Goal: Transaction & Acquisition: Purchase product/service

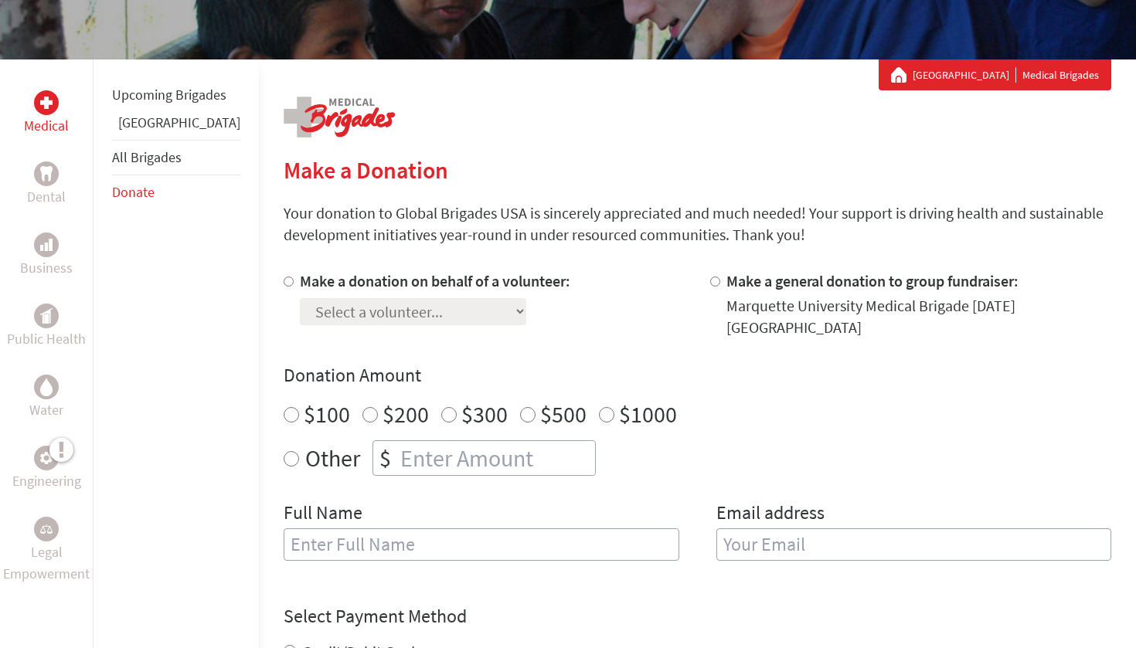
scroll to position [231, 0]
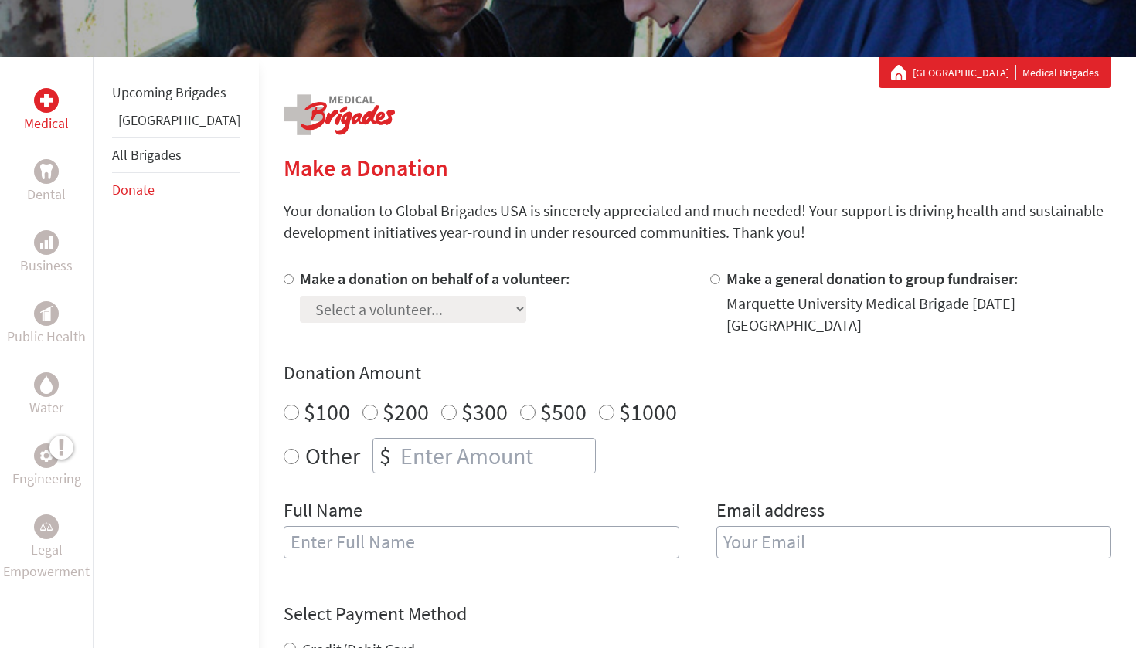
radio input "true"
click at [432, 444] on input "number" at bounding box center [496, 456] width 198 height 34
type input "700"
click at [387, 543] on div "Full Name" at bounding box center [482, 538] width 396 height 79
type input "n"
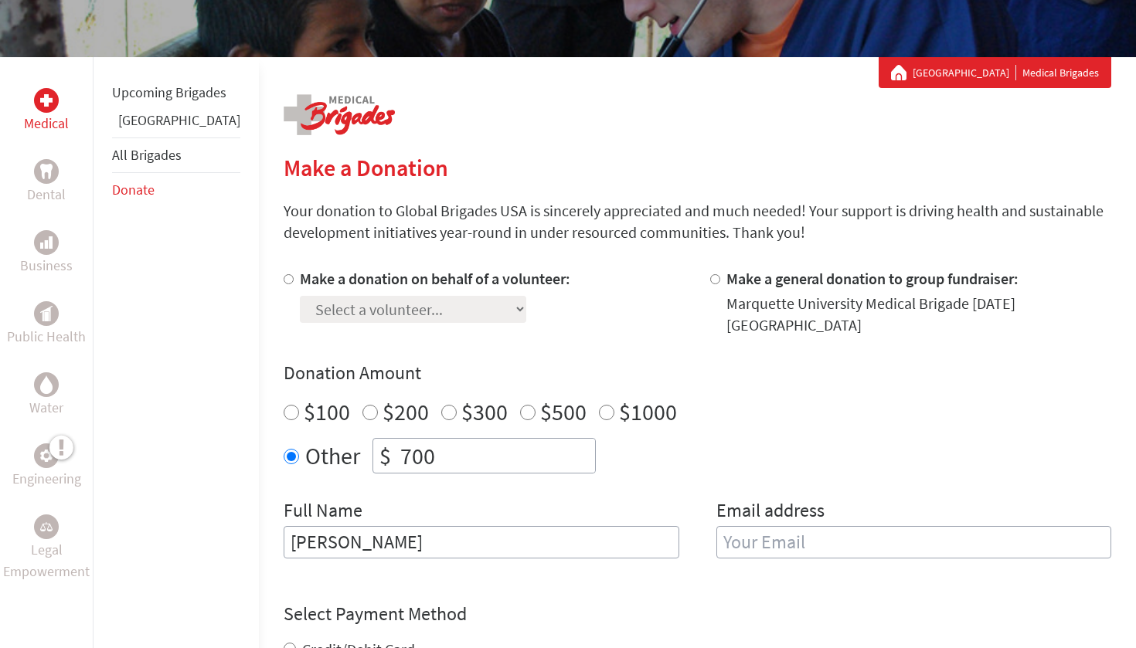
type input "[PERSON_NAME]"
type input "n"
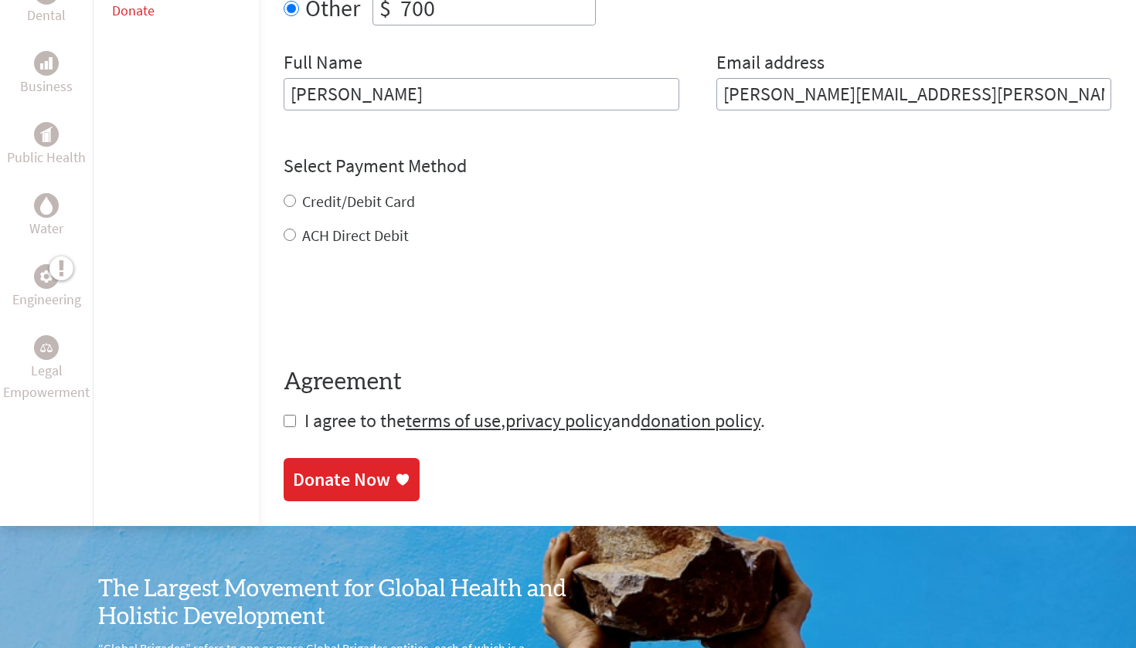
scroll to position [675, 0]
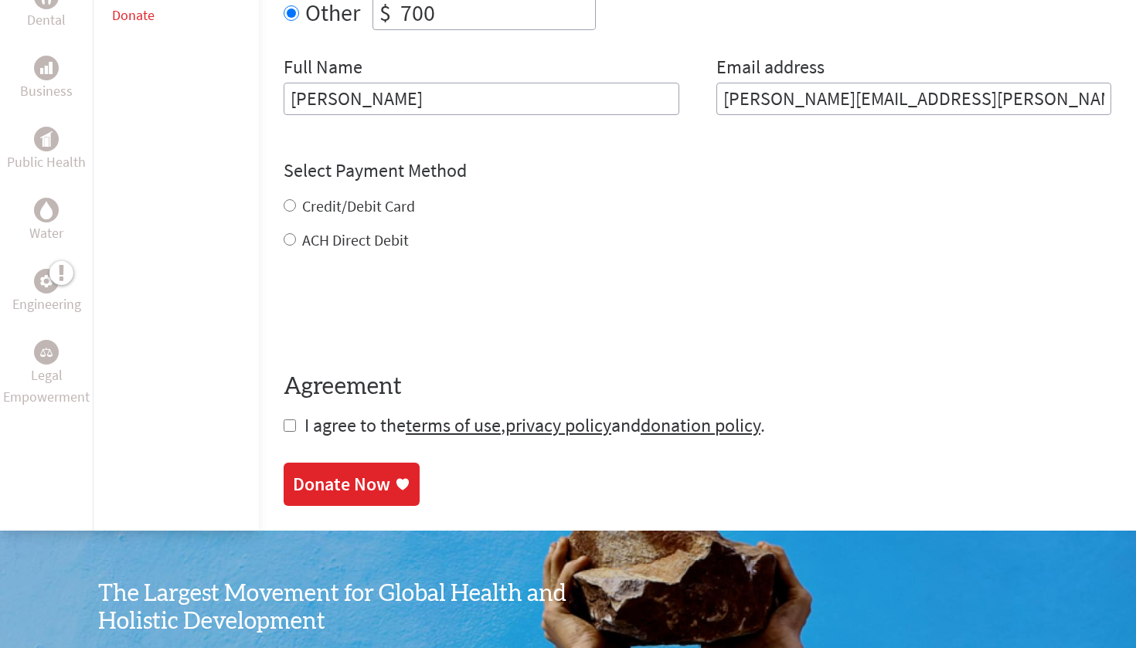
type input "[PERSON_NAME][EMAIL_ADDRESS][PERSON_NAME][DOMAIN_NAME]"
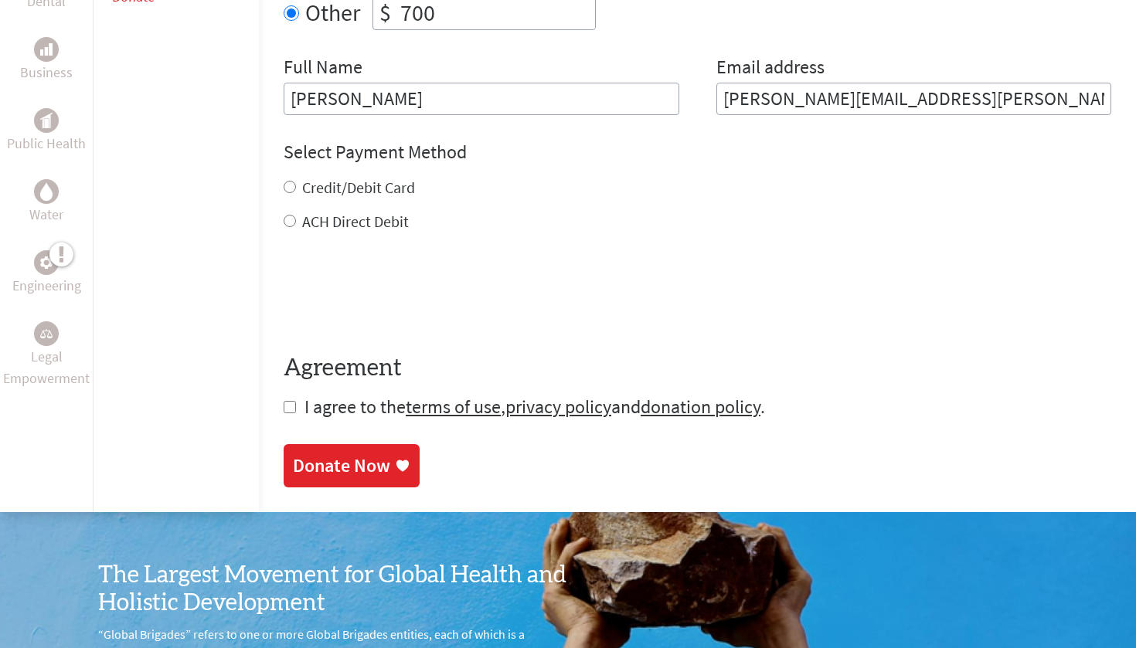
click at [284, 222] on form "Make a donation on behalf of a volunteer: Select a volunteer... [PERSON_NAME] […" at bounding box center [698, 122] width 828 height 595
click at [284, 215] on input "ACH Direct Debit" at bounding box center [290, 221] width 12 height 12
radio input "true"
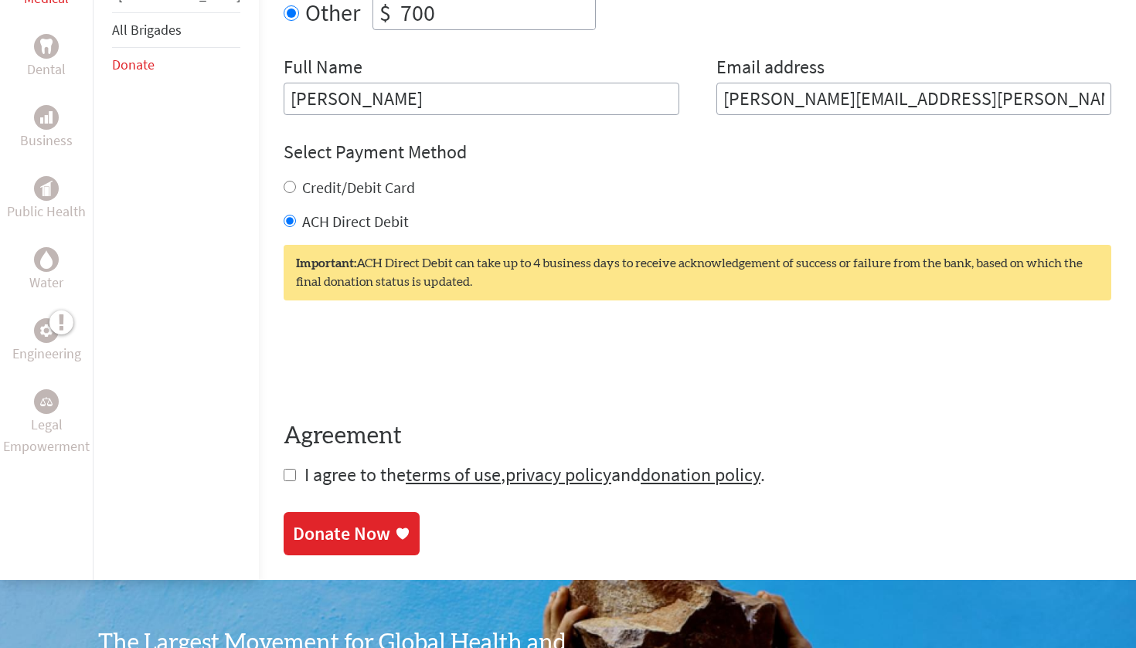
click at [284, 469] on input "checkbox" at bounding box center [290, 475] width 12 height 12
checkbox input "true"
click at [293, 523] on div "Donate Now" at bounding box center [341, 535] width 97 height 25
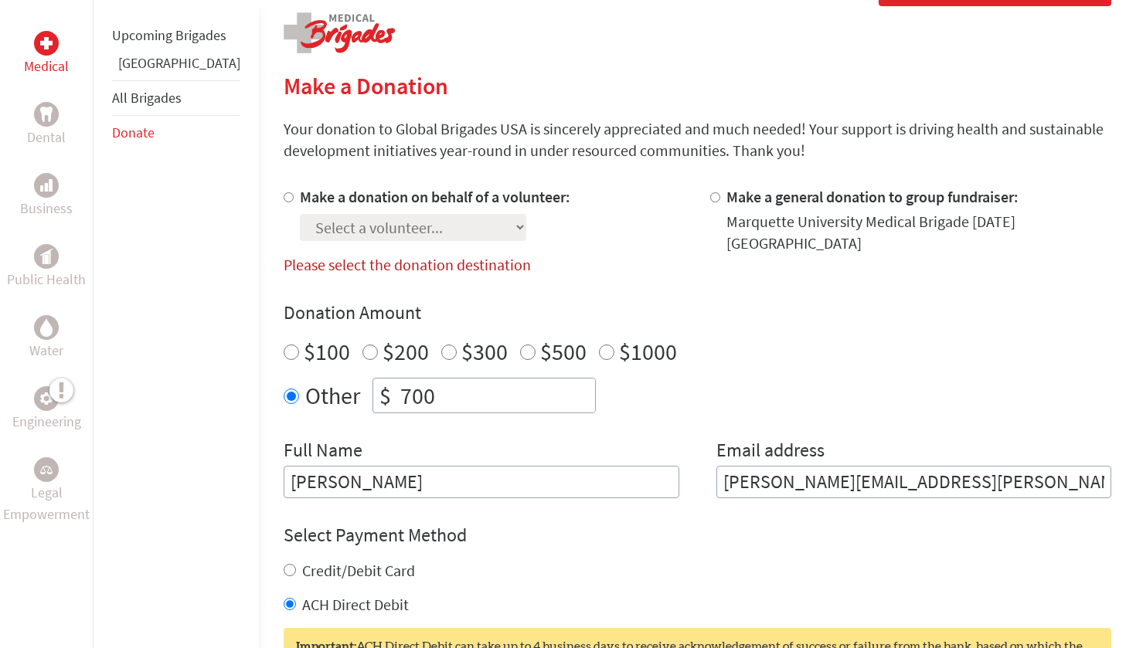
scroll to position [299, 0]
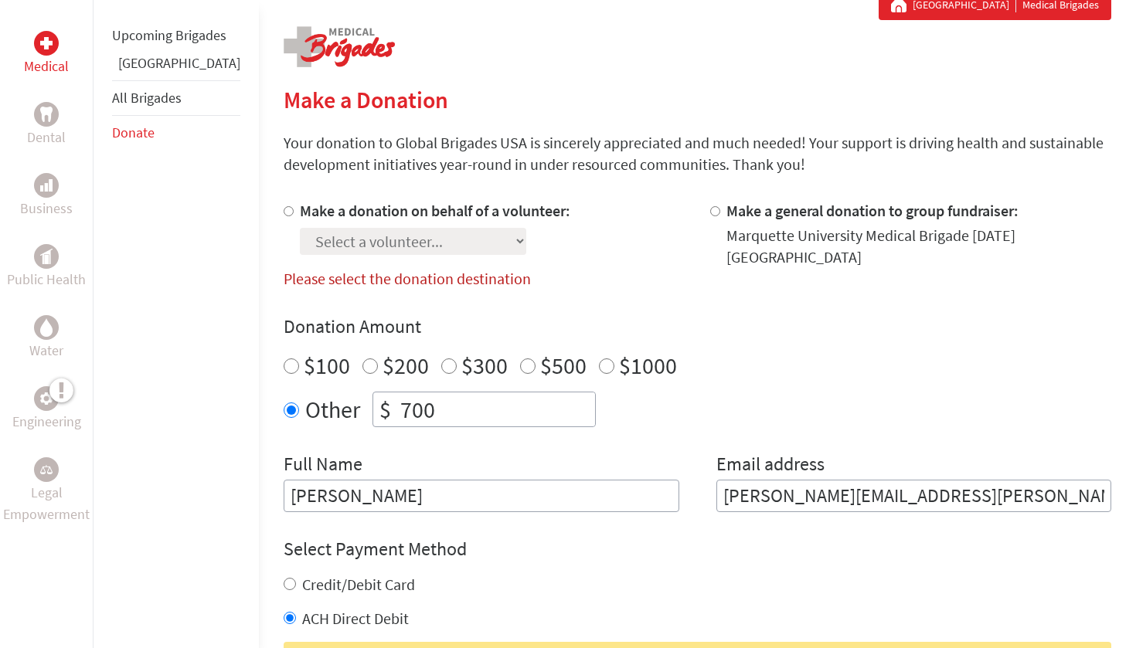
click at [284, 214] on input "Make a donation on behalf of a volunteer:" at bounding box center [289, 211] width 10 height 10
radio input "true"
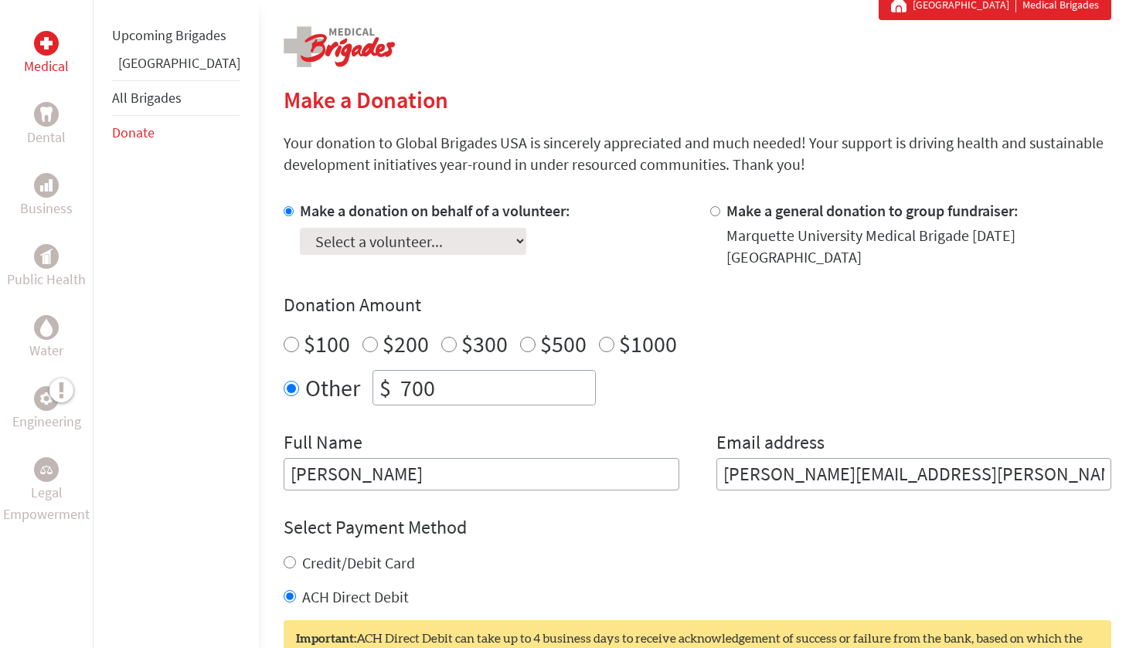
select select "63069313-9A6E-11F0-9E6E-42010A400005"
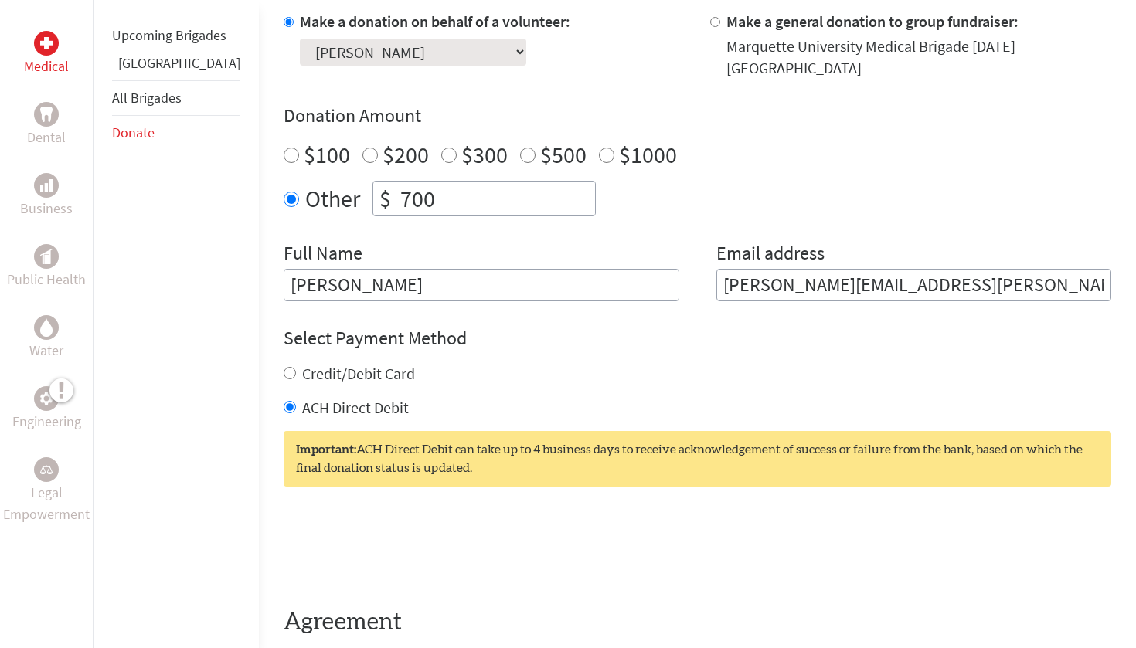
scroll to position [679, 0]
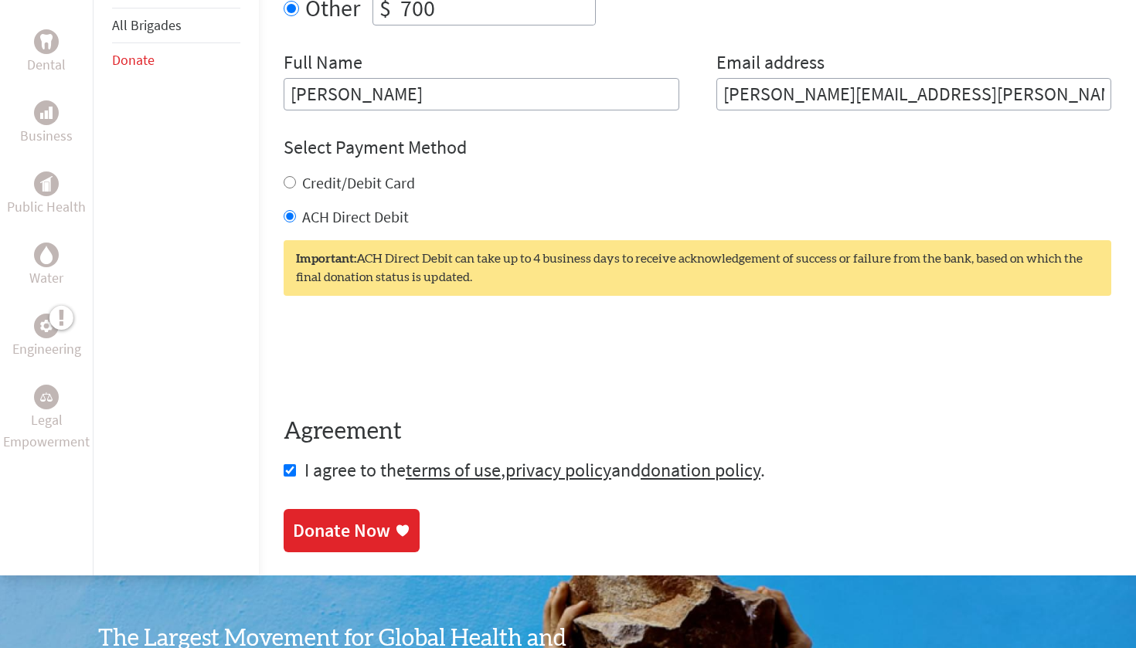
click at [323, 519] on div "Donate Now" at bounding box center [341, 531] width 97 height 25
